Goal: Transaction & Acquisition: Purchase product/service

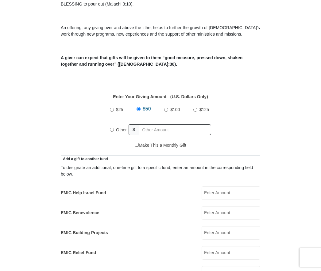
scroll to position [198, 0]
click at [235, 194] on input "EMIC Help Israel Fund" at bounding box center [231, 194] width 59 height 14
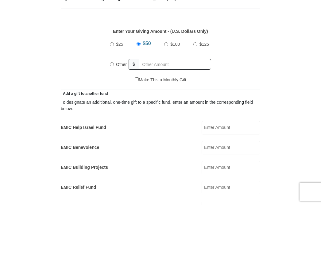
click at [143, 107] on span "$50" at bounding box center [147, 109] width 8 height 5
click at [141, 108] on input "$50" at bounding box center [139, 110] width 4 height 4
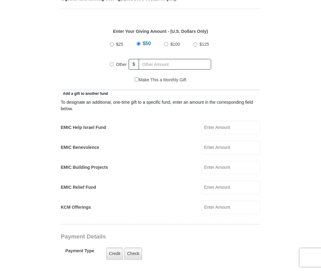
click at [115, 66] on label "Other" at bounding box center [121, 65] width 15 height 14
click at [114, 66] on input "Other" at bounding box center [112, 64] width 4 height 4
radio input "true"
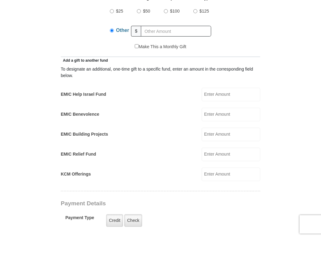
click at [239, 121] on input "EMIC Help Israel Fund" at bounding box center [231, 128] width 59 height 14
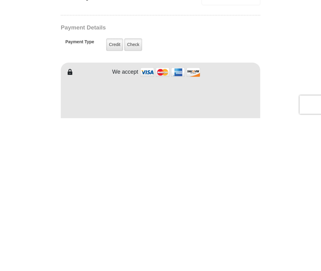
scroll to position [320, 0]
type input "200.00"
click at [137, 191] on label "Check" at bounding box center [133, 197] width 18 height 13
click at [0, 0] on input "Check" at bounding box center [0, 0] width 0 height 0
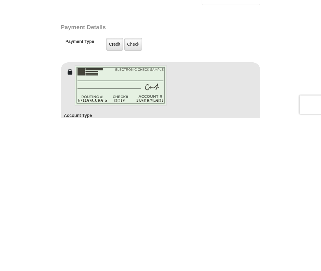
scroll to position [473, 0]
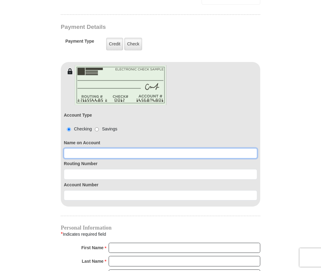
click at [129, 154] on input at bounding box center [161, 153] width 194 height 10
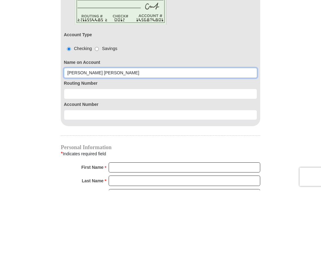
type input "Wanda San Angelo grimes"
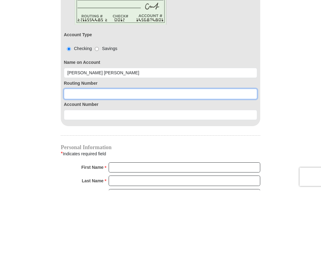
click at [110, 170] on input at bounding box center [161, 175] width 194 height 10
type input "084201278"
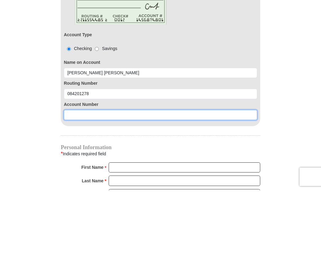
click at [160, 191] on input at bounding box center [161, 196] width 194 height 10
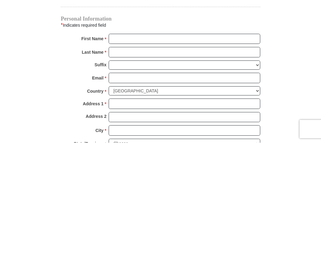
type input "55070452"
click at [134, 162] on input "First Name *" at bounding box center [185, 167] width 152 height 10
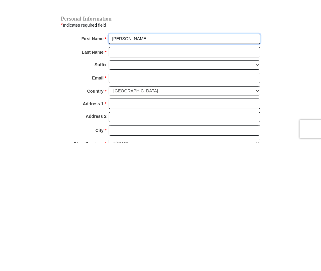
type input "Wanda"
click at [141, 176] on input "Last Name *" at bounding box center [185, 181] width 152 height 10
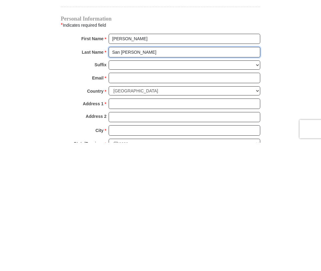
type input "San Angelo grimes"
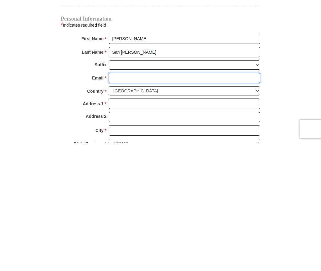
click at [231, 201] on input "Email *" at bounding box center [185, 206] width 152 height 10
type input "grimeswanda@aol.com"
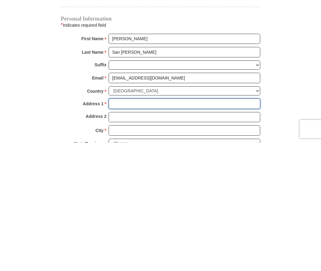
click at [140, 227] on input "Address 1 *" at bounding box center [185, 232] width 152 height 10
type input "694 spring lake drive"
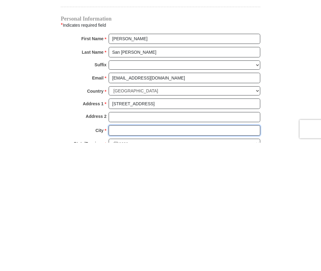
click at [145, 254] on input "City *" at bounding box center [185, 259] width 152 height 10
click at [144, 254] on input "City *" at bounding box center [185, 259] width 152 height 10
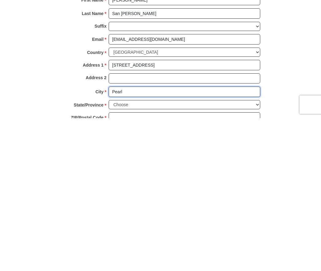
scroll to position [569, 0]
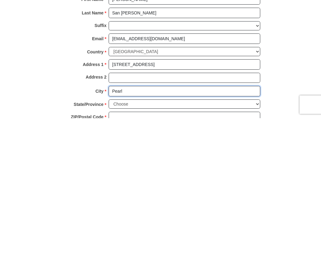
type input "Pearl"
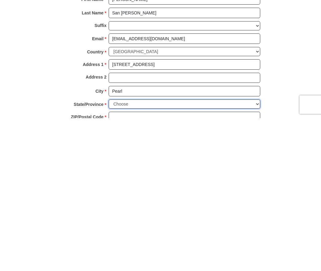
click at [146, 252] on select "Choose Alabama Alaska American Samoa Arizona Arkansas Armed Forces Americas Arm…" at bounding box center [185, 257] width 152 height 10
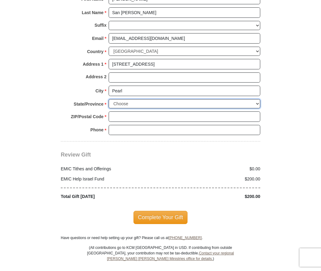
select select "MS"
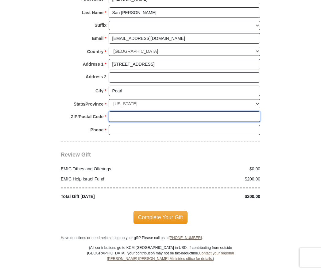
click at [149, 112] on input "ZIP/Postal Code *" at bounding box center [185, 116] width 152 height 10
type input "39208"
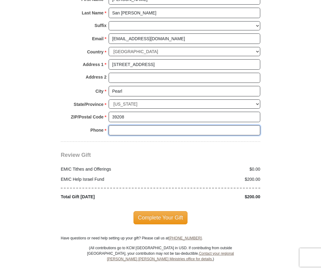
click at [156, 125] on input "Phone * *" at bounding box center [185, 130] width 152 height 10
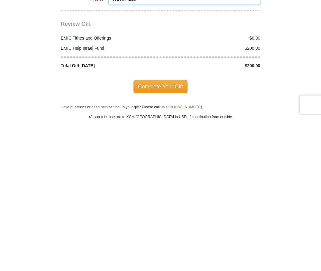
scroll to position [701, 0]
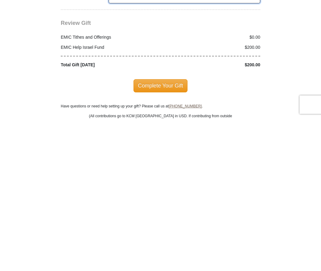
type input "6019544223"
click at [170, 232] on span "Complete Your Gift" at bounding box center [161, 238] width 54 height 13
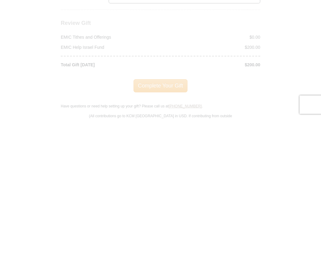
scroll to position [854, 0]
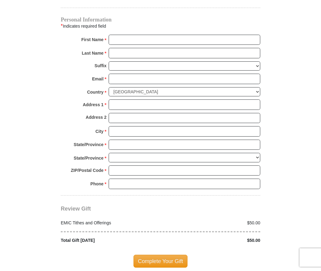
scroll to position [604, 0]
